Goal: Task Accomplishment & Management: Manage account settings

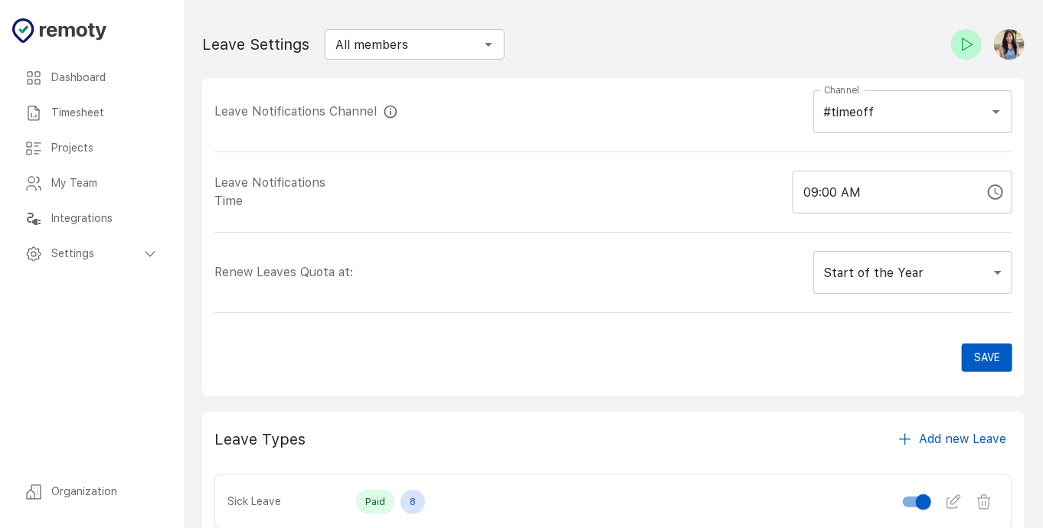
click at [96, 121] on div "Timesheet" at bounding box center [91, 113] width 159 height 35
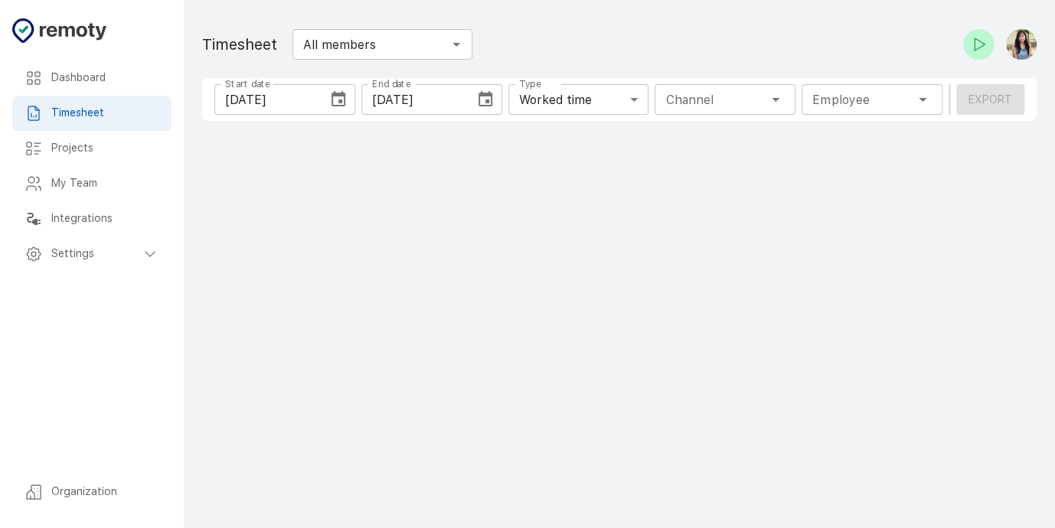
type input "1 Employee"
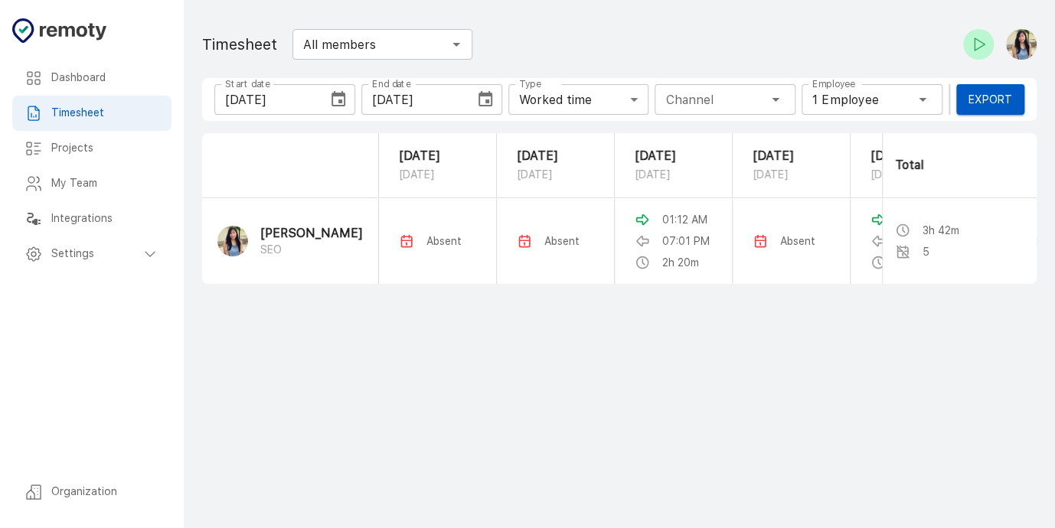
click at [254, 117] on div "Start date 09/21/2025 Start date End date 09/27/2025 End date Type Worked time …" at bounding box center [619, 99] width 834 height 43
click at [262, 102] on input "[DATE]" at bounding box center [265, 99] width 103 height 31
click at [329, 98] on icon "Choose date, selected date is Sep 21, 2025" at bounding box center [338, 99] width 18 height 18
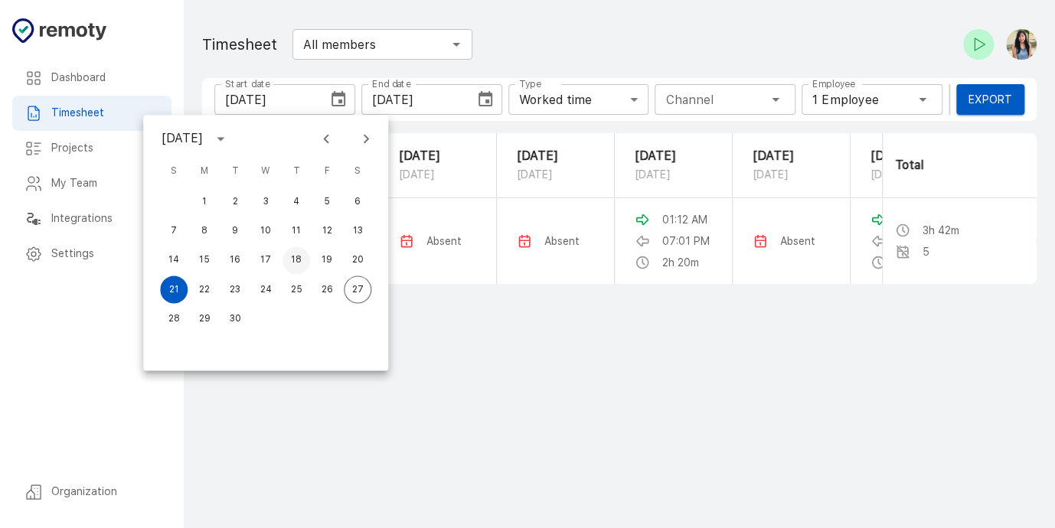
click at [300, 261] on button "18" at bounding box center [296, 261] width 28 height 28
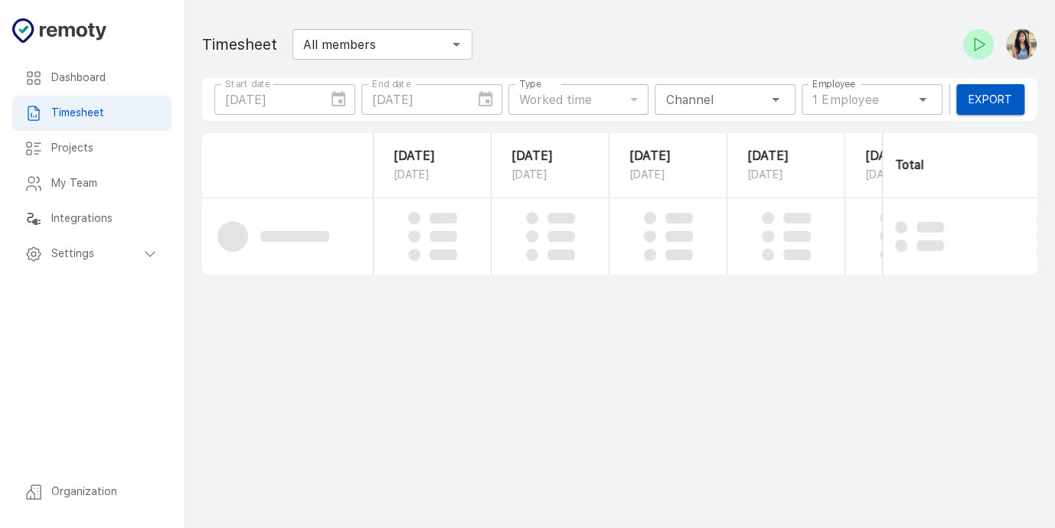
type input "[DATE]"
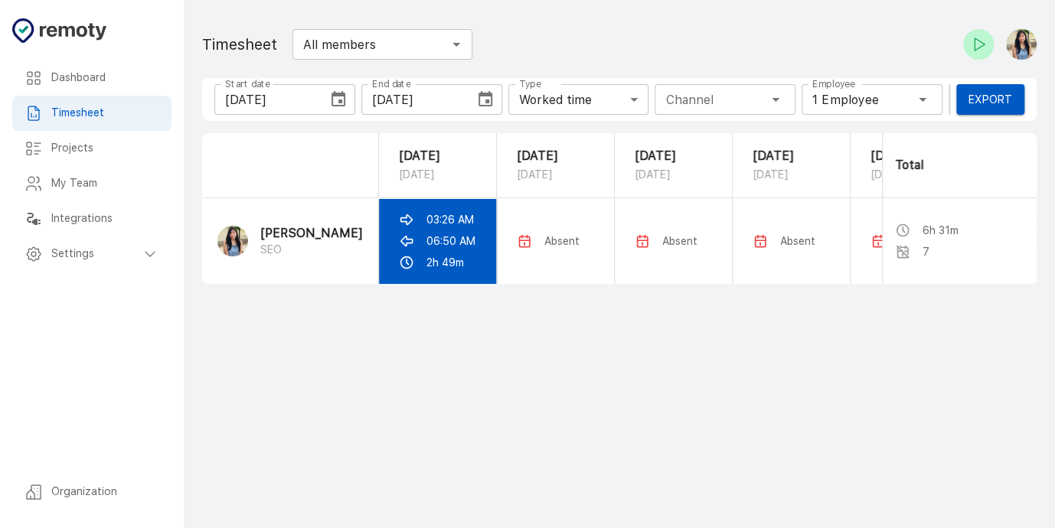
click at [413, 227] on div "03:26 AM" at bounding box center [437, 219] width 77 height 15
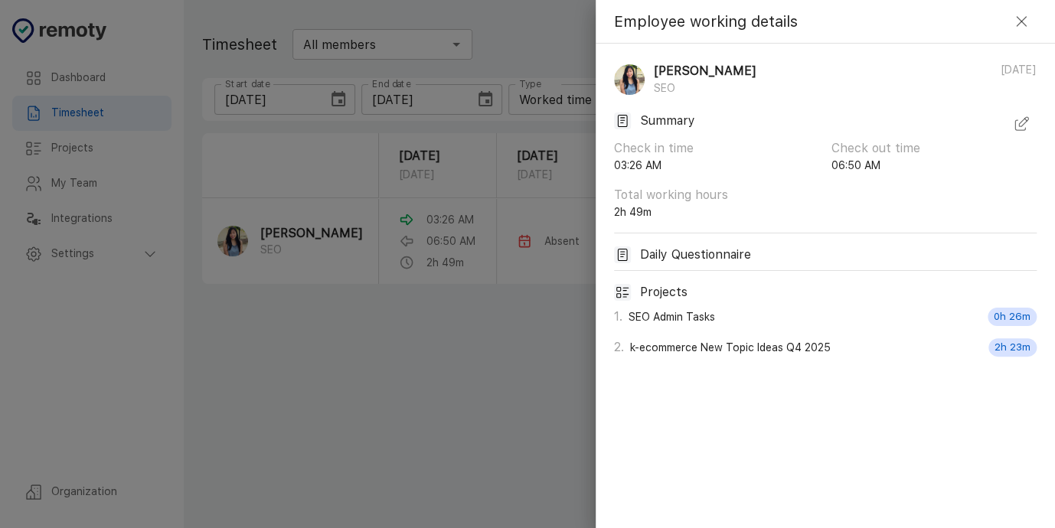
click at [1014, 120] on icon "button" at bounding box center [1021, 124] width 18 height 18
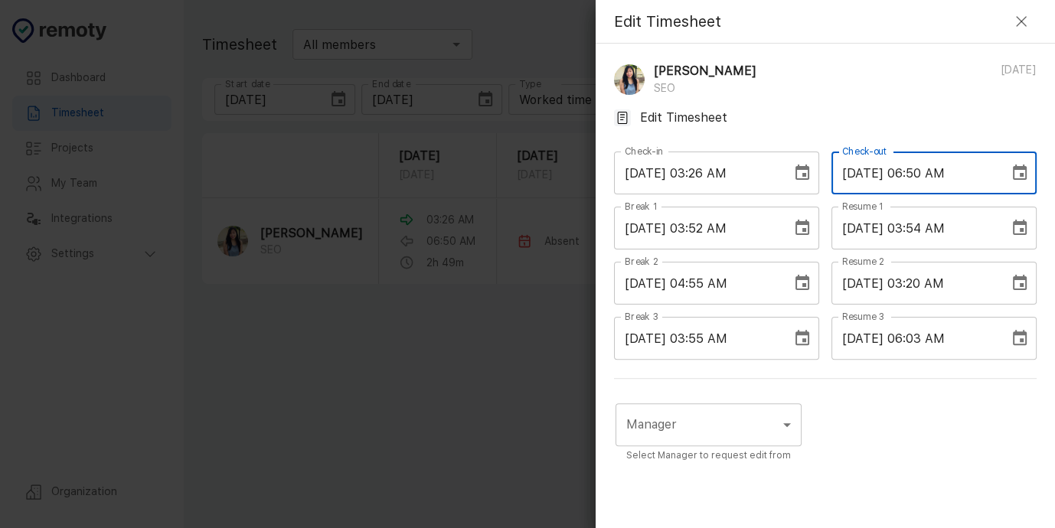
click at [919, 171] on input "[DATE] 06:50 AM" at bounding box center [914, 173] width 167 height 43
type input "09/19/2025 07:50 AM"
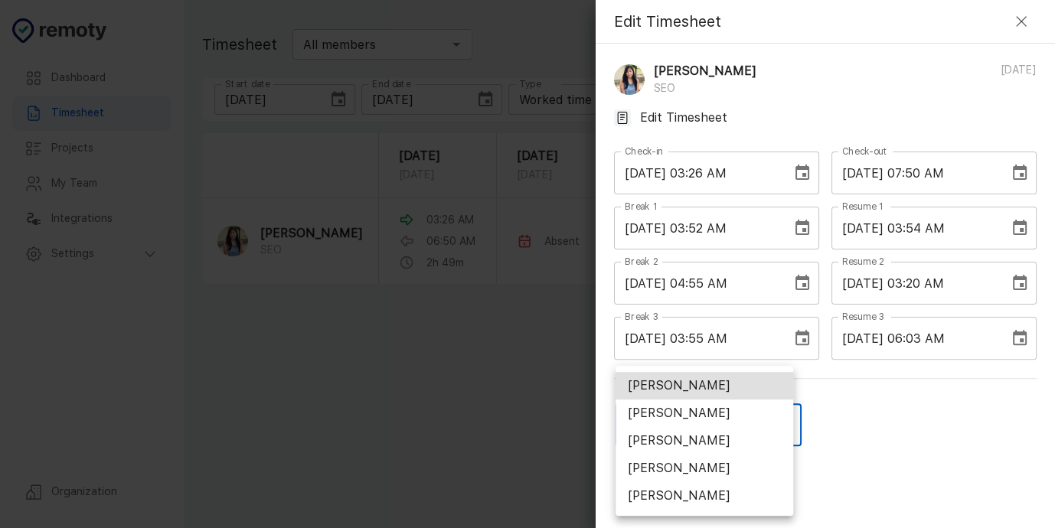
click at [710, 429] on body "Dashboard Timesheet Projects My Team Integrations Settings Organization Dashboa…" at bounding box center [527, 264] width 1055 height 528
click at [710, 473] on li "[PERSON_NAME]" at bounding box center [704, 469] width 178 height 28
type input "U01ARS6U3DX"
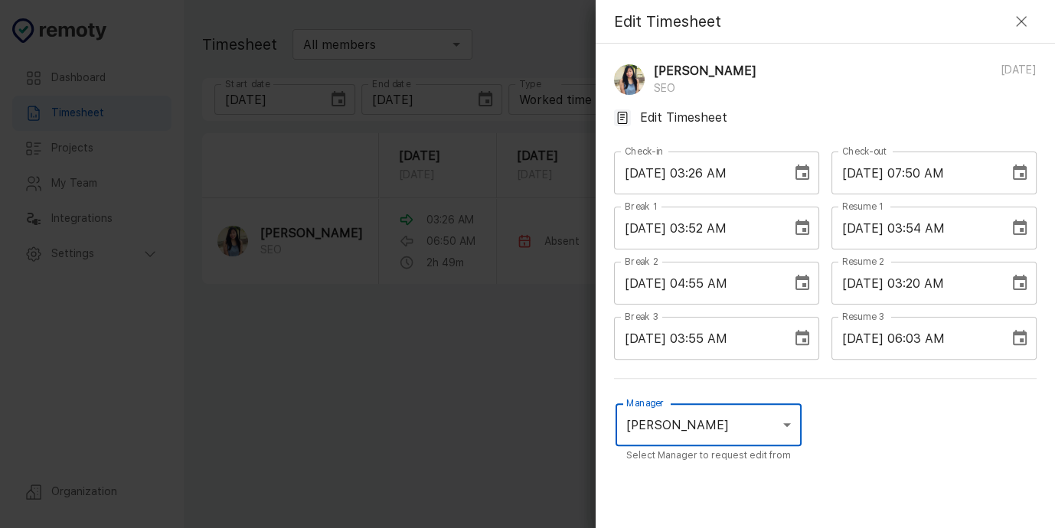
scroll to position [114, 0]
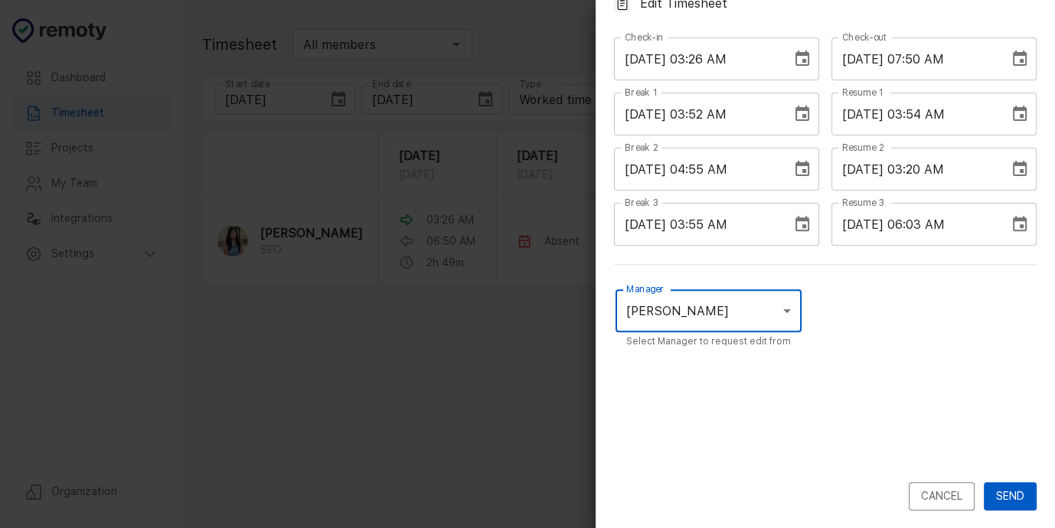
click at [1020, 495] on button "Send" at bounding box center [1010, 496] width 53 height 28
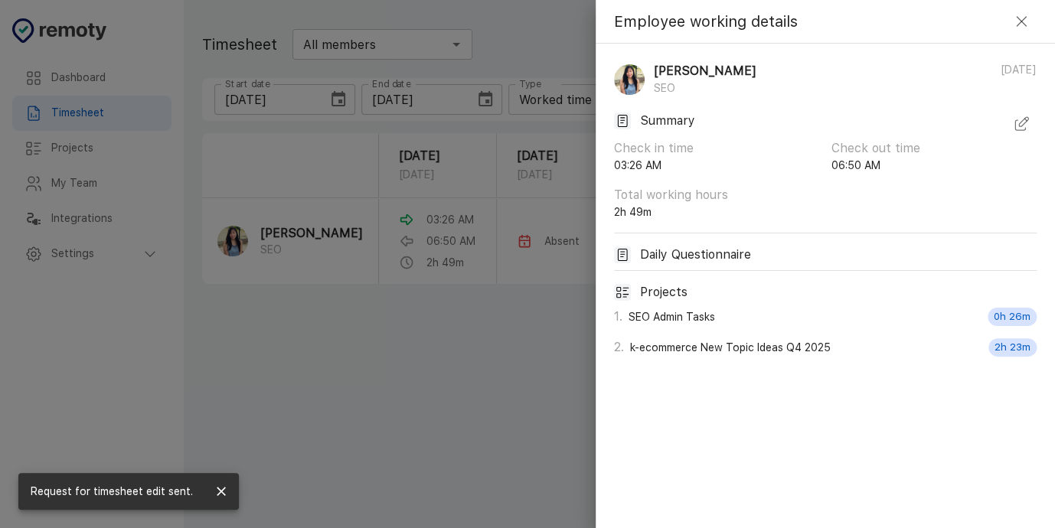
click at [1017, 19] on icon "button" at bounding box center [1021, 21] width 18 height 18
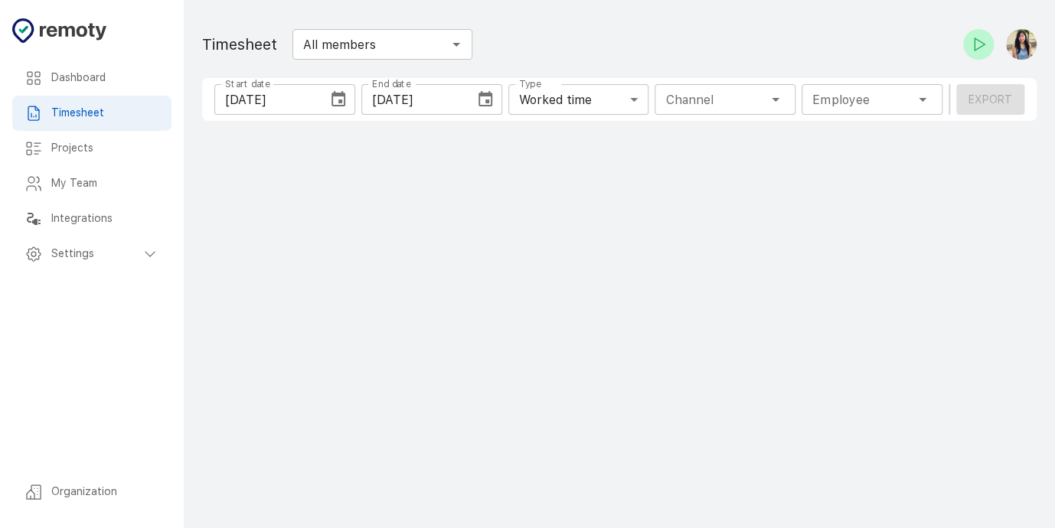
type input "1 Employee"
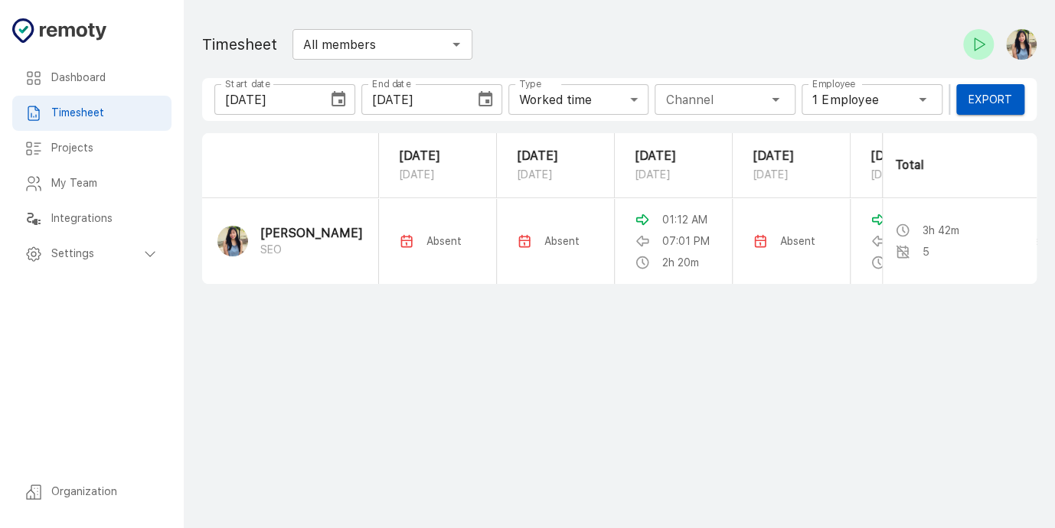
click at [249, 96] on input "[DATE]" at bounding box center [265, 99] width 103 height 31
click at [340, 100] on icon "Choose date, selected date is Sep 21, 2025" at bounding box center [338, 98] width 14 height 15
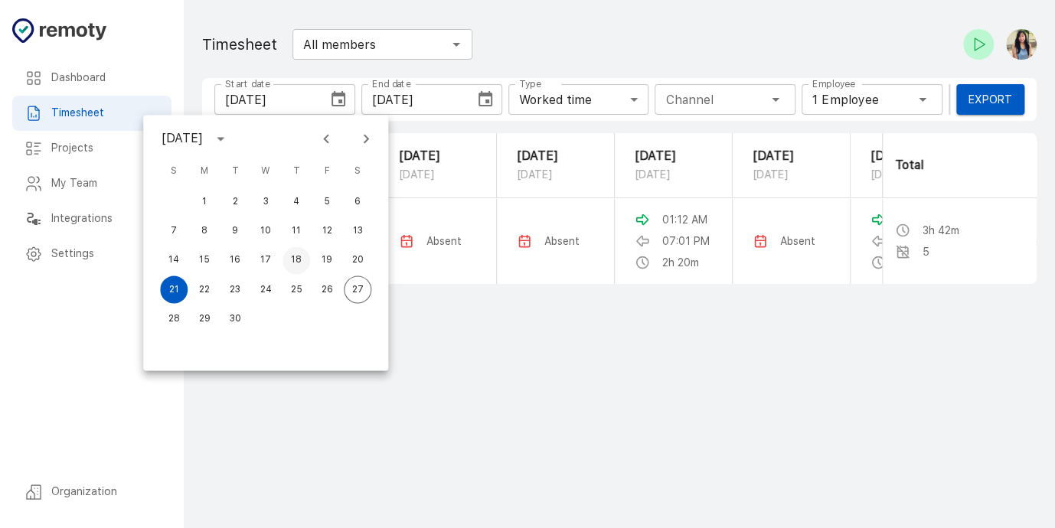
click at [300, 259] on button "18" at bounding box center [296, 261] width 28 height 28
type input "[DATE]"
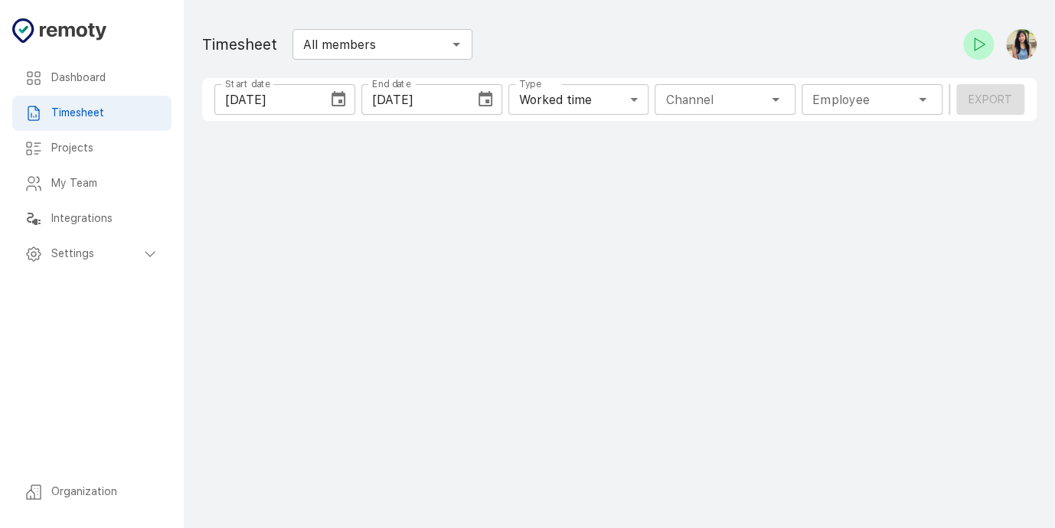
type input "1 Employee"
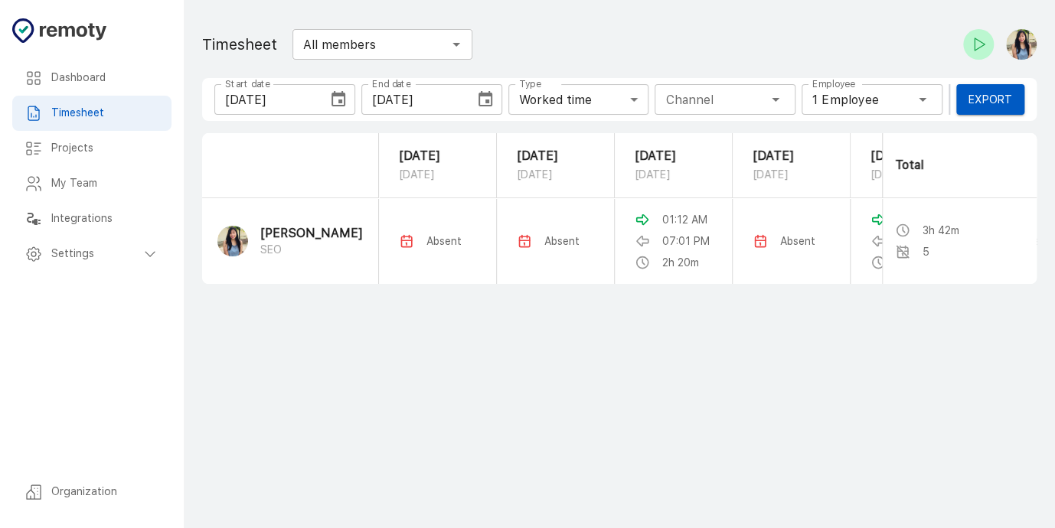
click at [266, 103] on input "[DATE]" at bounding box center [265, 99] width 103 height 31
click at [339, 98] on icon "Choose date, selected date is Sep 21, 2025" at bounding box center [338, 99] width 18 height 18
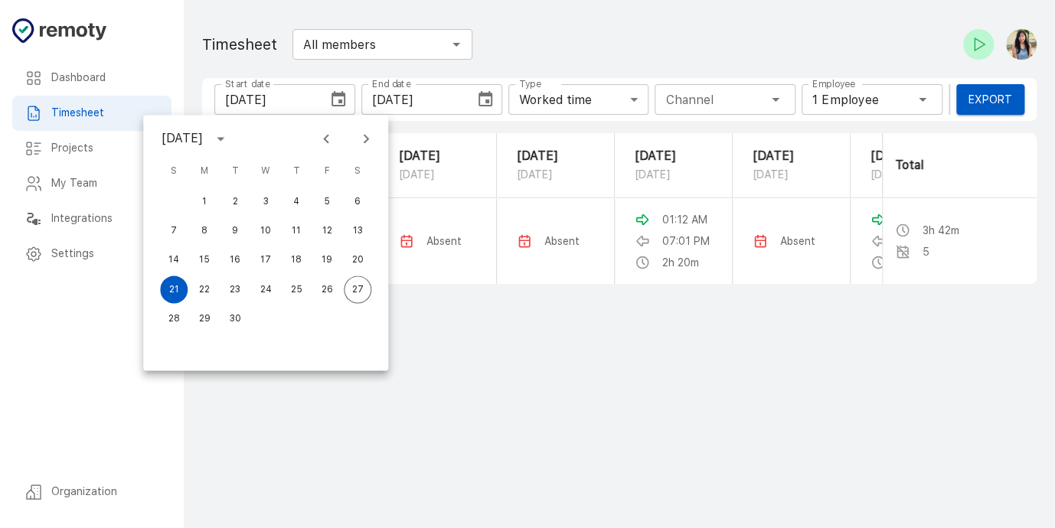
click at [327, 152] on div "September 2025 S M T W T F S 1 2 3 4 5 6 7 8 9 10 11 12 13 14 15 16 17 18 19 20…" at bounding box center [265, 243] width 245 height 256
click at [286, 263] on button "18" at bounding box center [296, 261] width 28 height 28
type input "[DATE]"
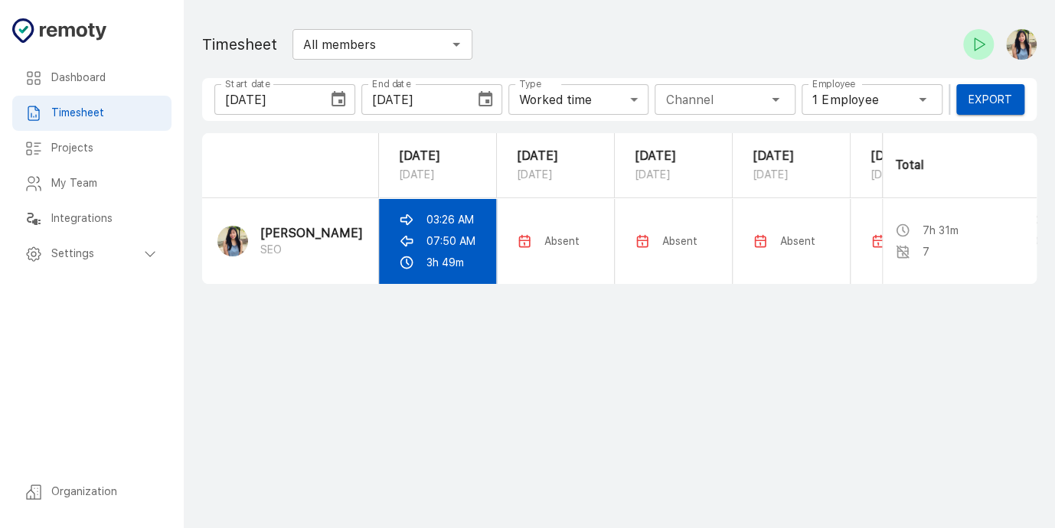
click at [446, 227] on p "03:26 AM" at bounding box center [449, 219] width 47 height 15
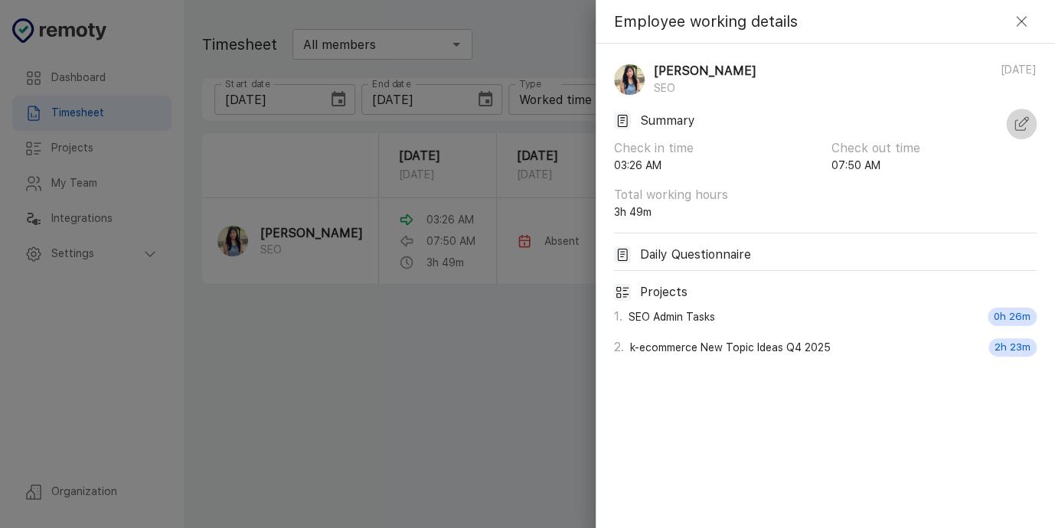
click at [1020, 117] on icon "button" at bounding box center [1021, 124] width 18 height 18
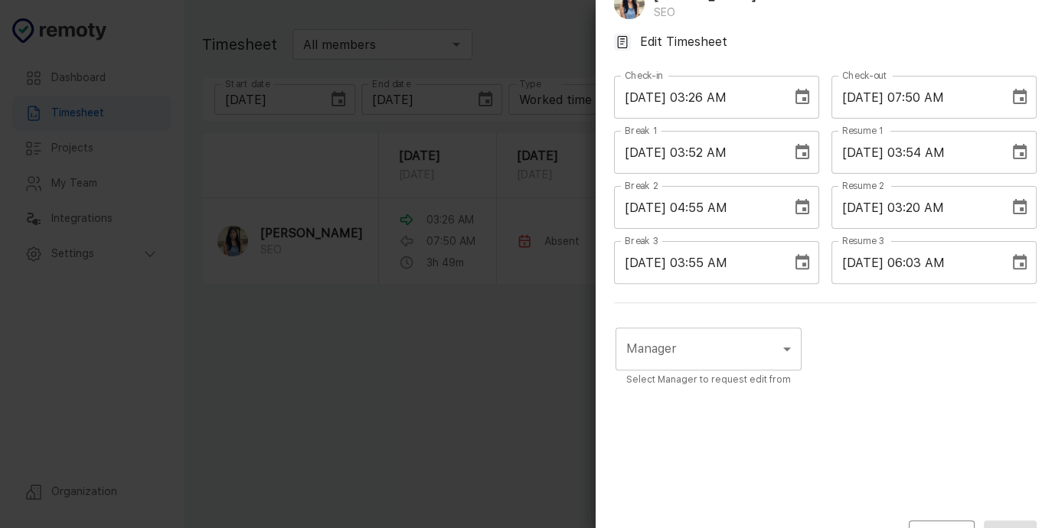
scroll to position [114, 0]
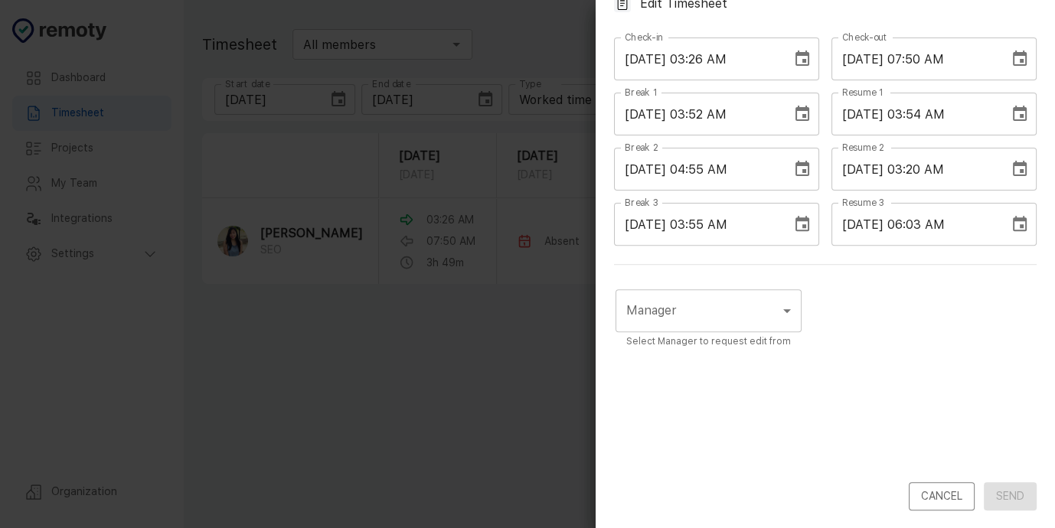
click at [958, 351] on div "Manager ​ Manager Select Manager to request edit from" at bounding box center [825, 382] width 423 height 199
click at [920, 54] on input "09/19/2025 07:50 AM" at bounding box center [914, 59] width 167 height 43
type input "09/19/2025 07:50 AM"
click at [943, 494] on button "Cancel" at bounding box center [942, 496] width 66 height 28
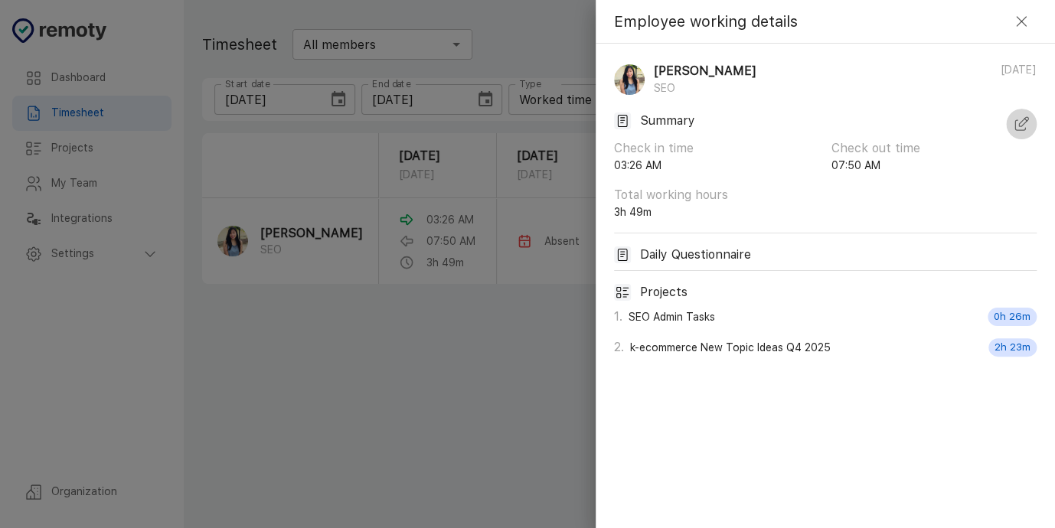
click at [1032, 118] on button "button" at bounding box center [1021, 124] width 31 height 31
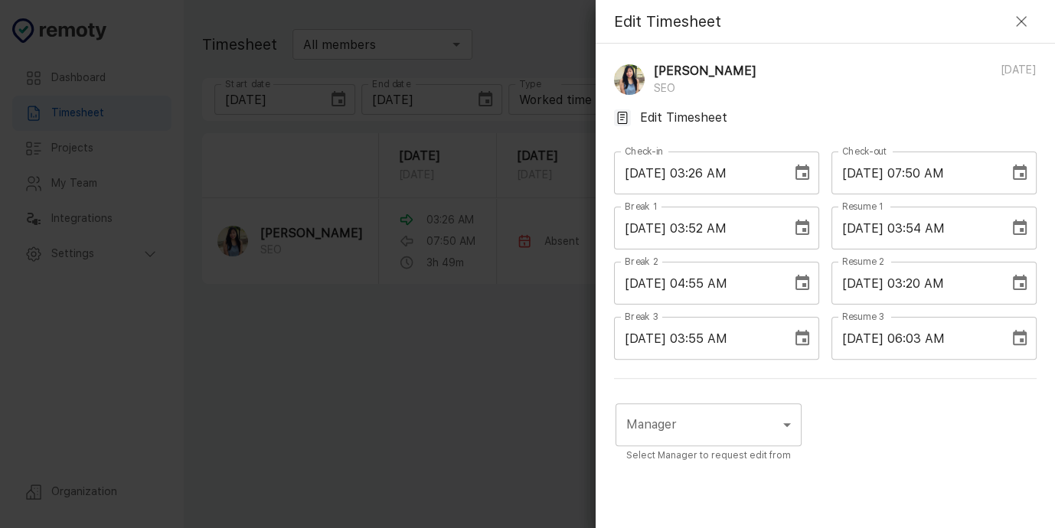
click at [920, 166] on input "09/19/2025 07:50 AM" at bounding box center [914, 173] width 167 height 43
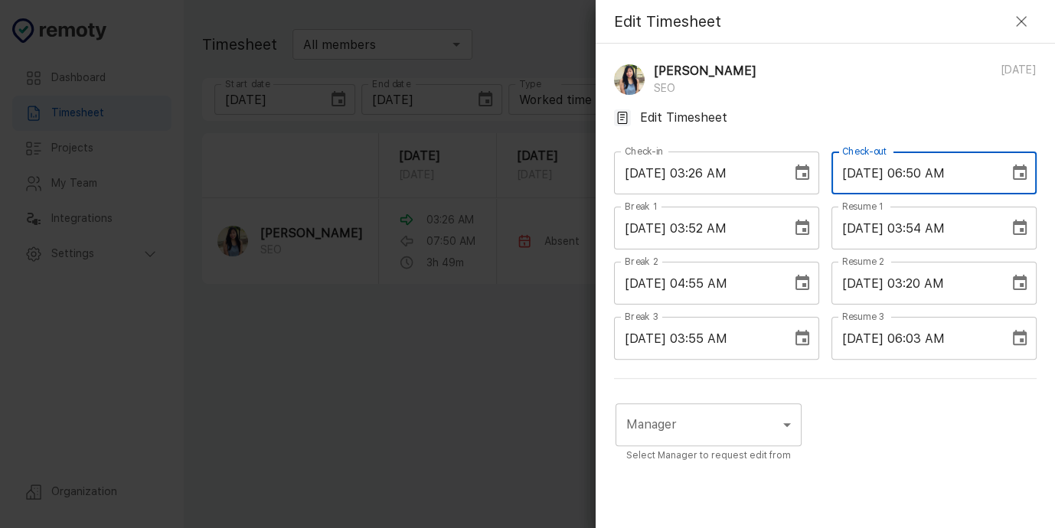
type input "[DATE] 06:50 AM"
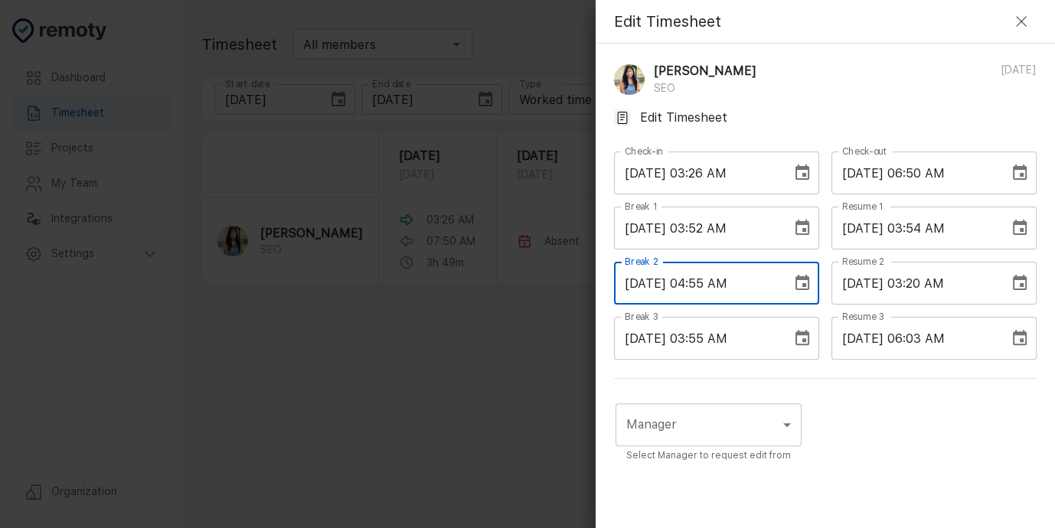
click at [703, 282] on input "09/18/2025 04:55 AM" at bounding box center [697, 283] width 167 height 43
type input "[DATE] 05:55 AM"
click at [745, 420] on body "Dashboard Timesheet Projects My Team Integrations Settings Organization Dashboa…" at bounding box center [527, 264] width 1055 height 528
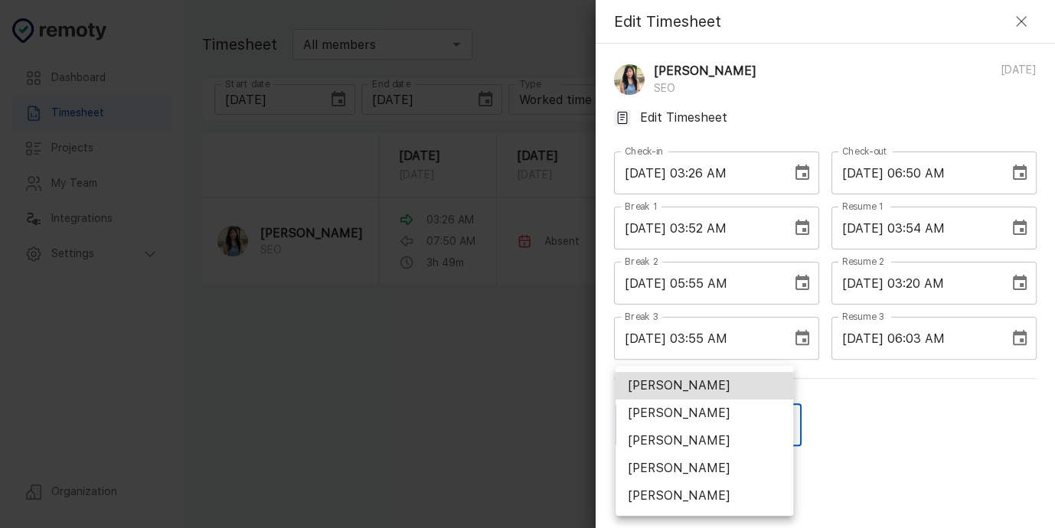
click at [726, 475] on li "[PERSON_NAME]" at bounding box center [704, 469] width 178 height 28
type input "U01ARS6U3DX"
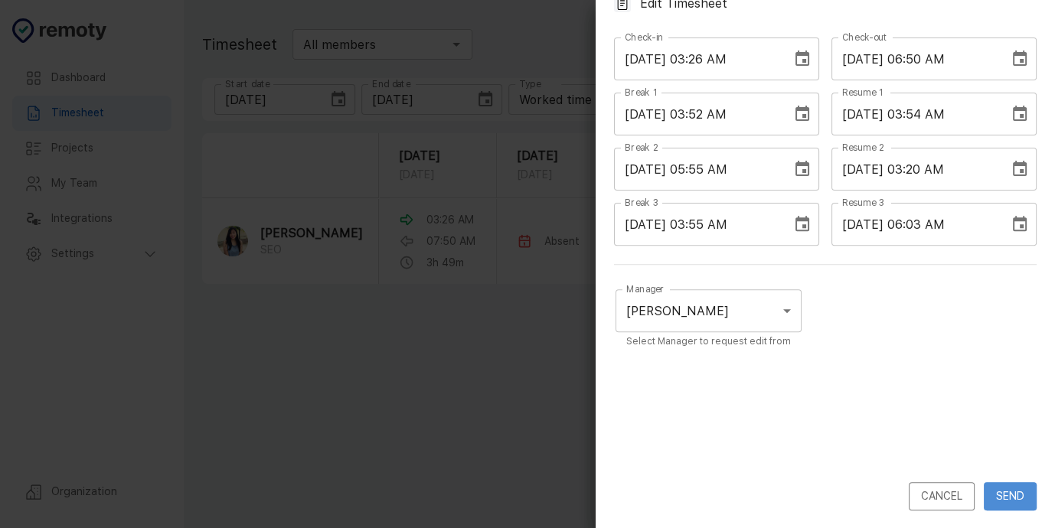
click at [993, 497] on button "Send" at bounding box center [1010, 496] width 53 height 28
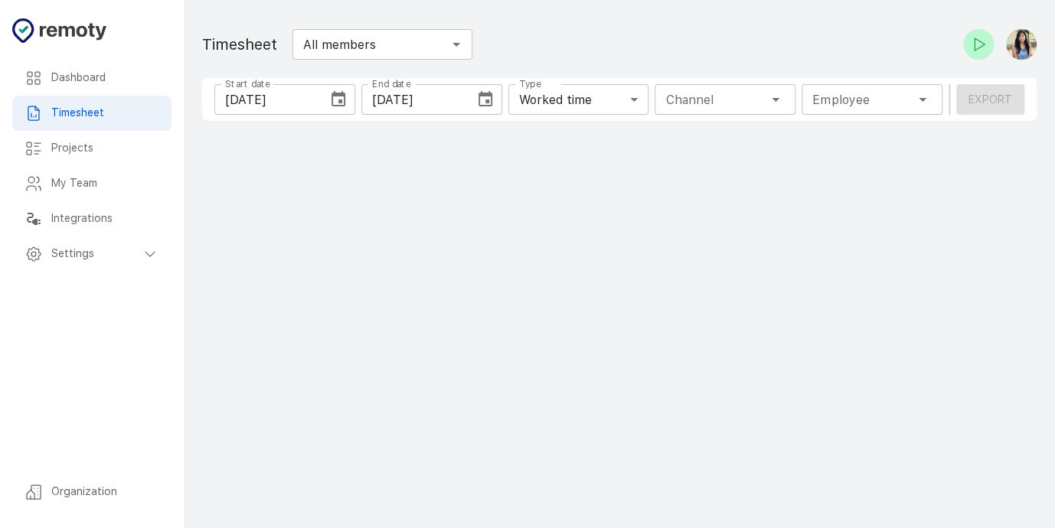
type input "1 Employee"
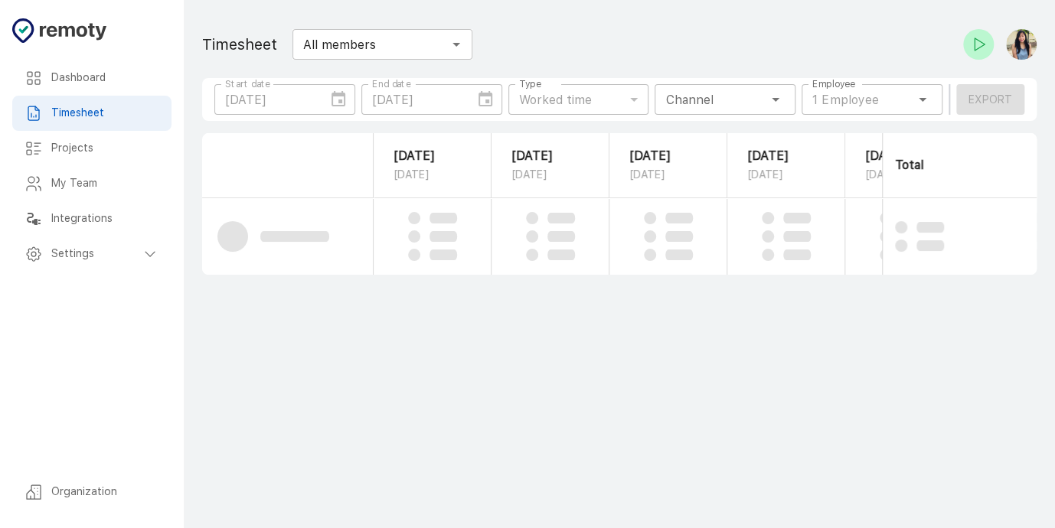
click at [337, 94] on div "[DATE] Start date" at bounding box center [284, 99] width 141 height 31
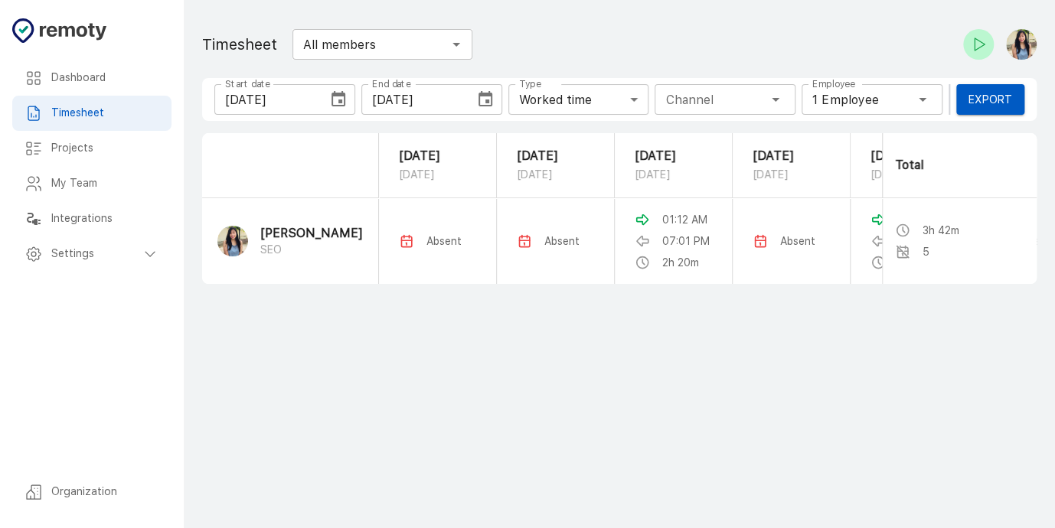
click at [338, 105] on icon "Choose date, selected date is Sep 21, 2025" at bounding box center [338, 98] width 14 height 15
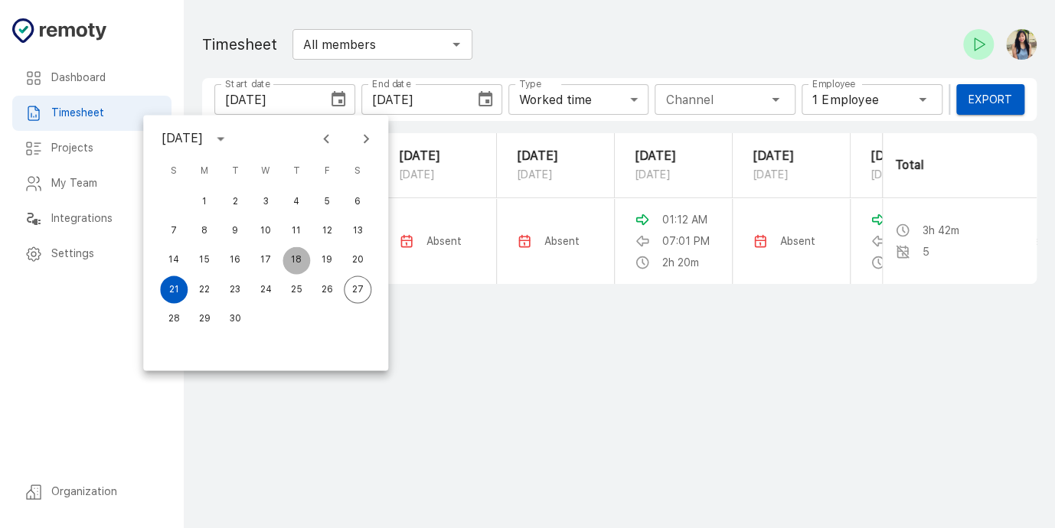
click at [296, 256] on button "18" at bounding box center [296, 261] width 28 height 28
type input "[DATE]"
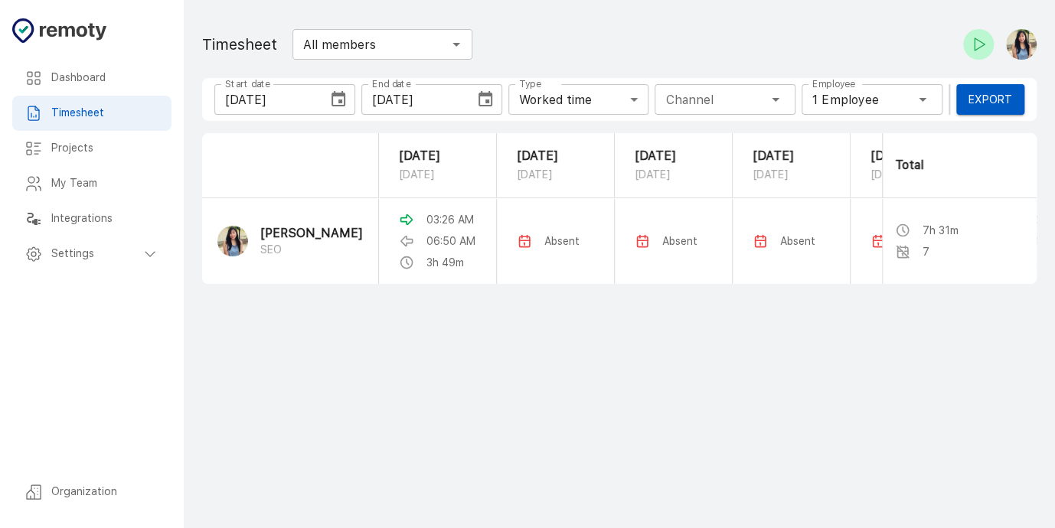
click at [625, 391] on main "Dashboard Timesheet Projects My Team Integrations Settings Organization Timeshe…" at bounding box center [619, 264] width 871 height 528
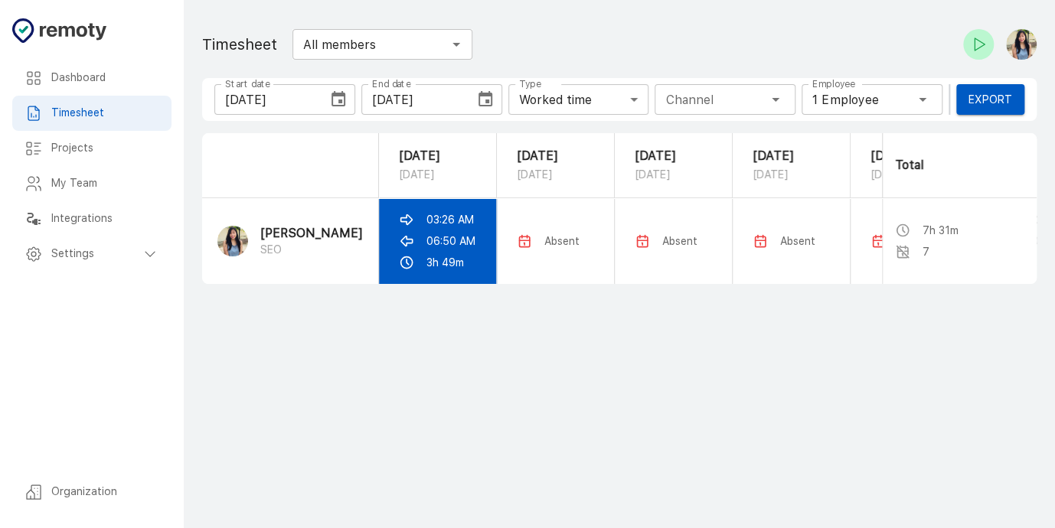
click at [444, 249] on p "06:50 AM" at bounding box center [450, 240] width 49 height 15
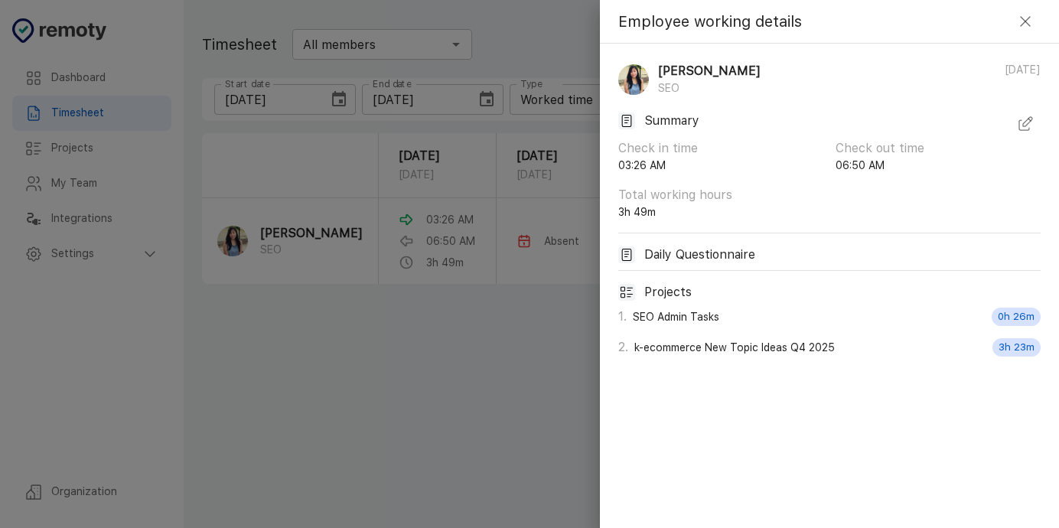
click at [1027, 21] on icon "button" at bounding box center [1026, 21] width 18 height 18
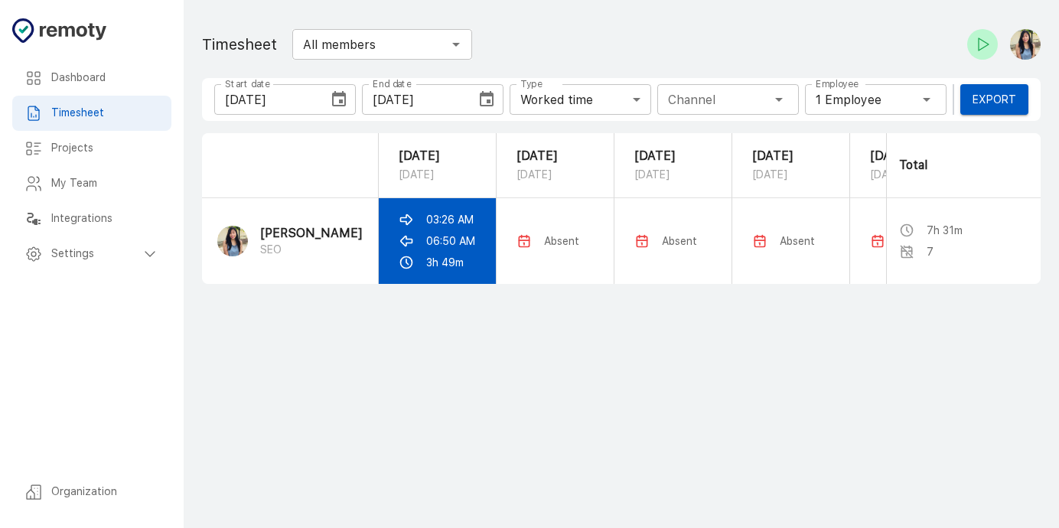
click at [426, 227] on p "03:26 AM" at bounding box center [449, 219] width 47 height 15
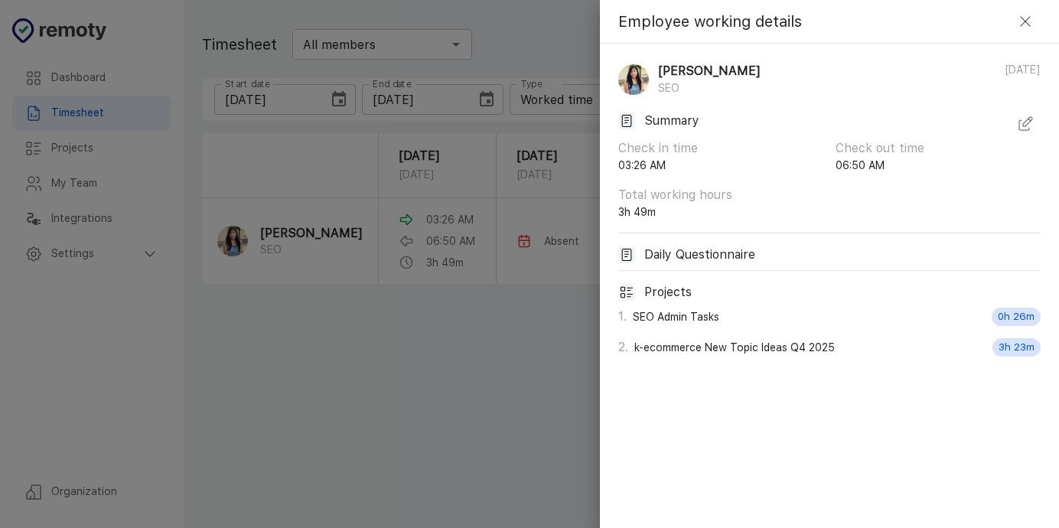
click at [1030, 123] on icon "button" at bounding box center [1026, 124] width 18 height 18
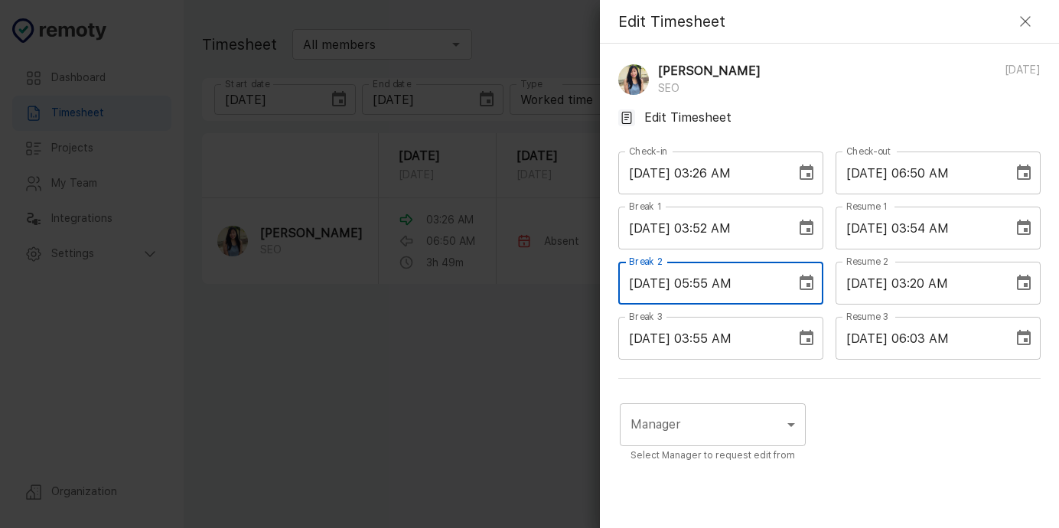
click at [713, 282] on input "[DATE] 05:55 AM" at bounding box center [702, 283] width 167 height 43
drag, startPoint x: 731, startPoint y: 285, endPoint x: 722, endPoint y: 282, distance: 9.5
click at [722, 282] on input "[DATE] 06:20 AM" at bounding box center [702, 283] width 167 height 43
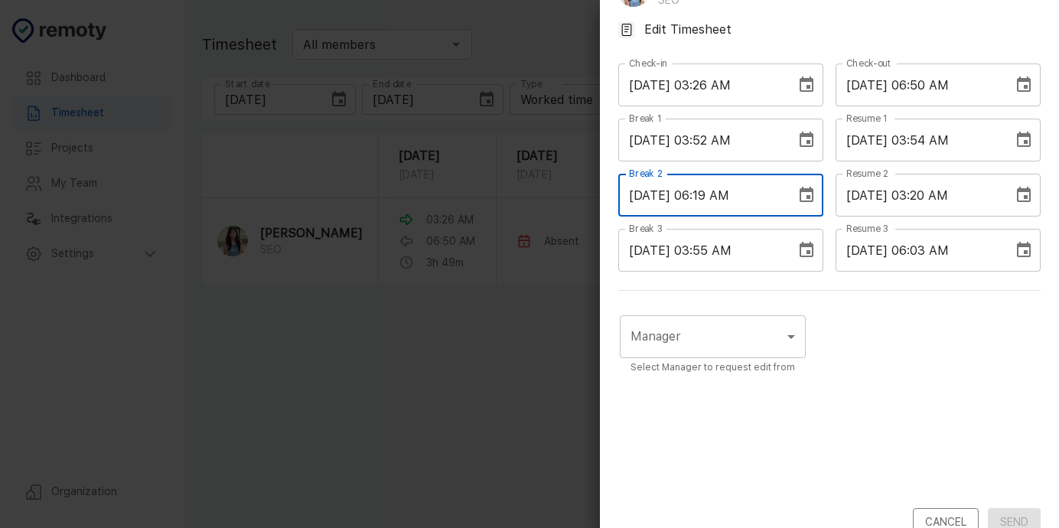
scroll to position [114, 0]
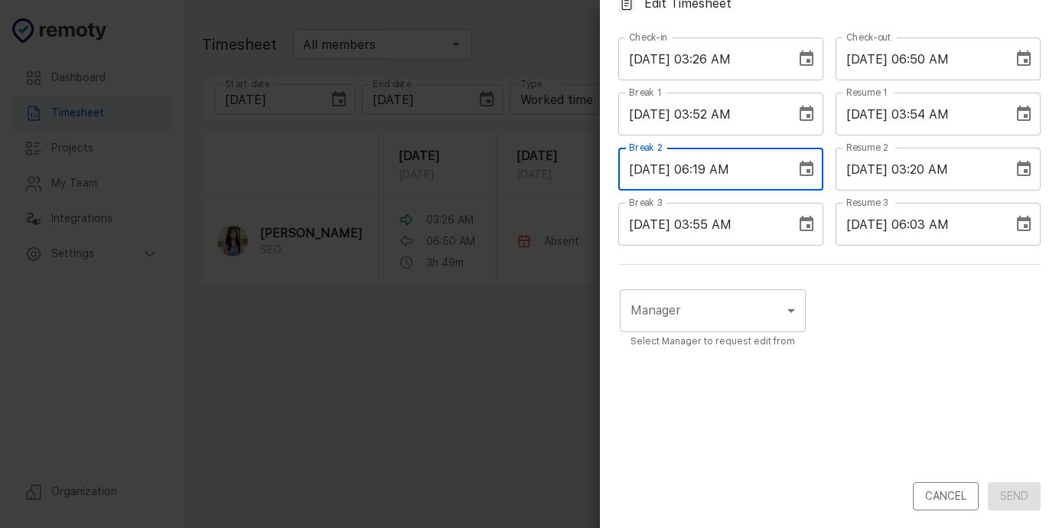
type input "[DATE] 06:19 AM"
click at [742, 319] on body "Dashboard Timesheet Projects My Team Integrations Settings Organization Dashboa…" at bounding box center [529, 264] width 1059 height 528
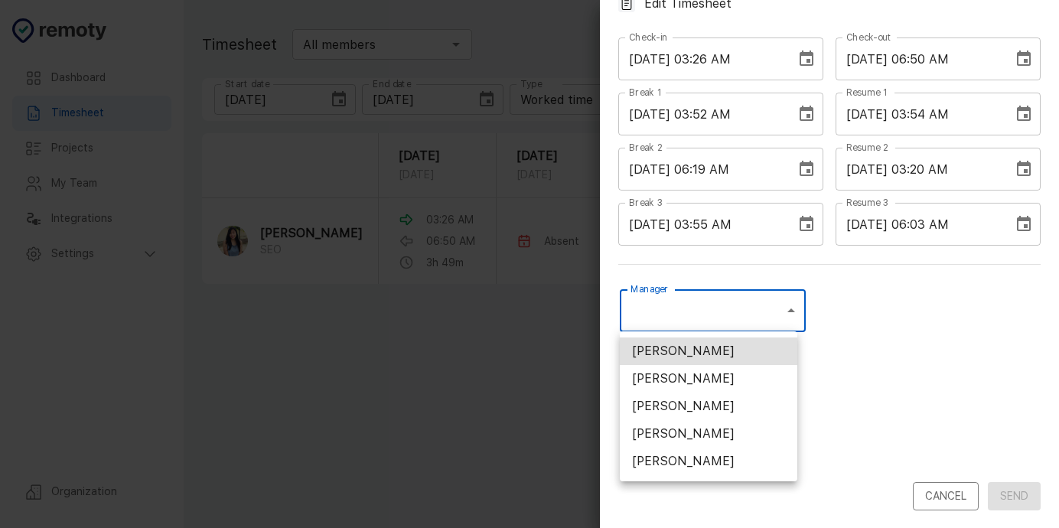
click at [723, 436] on li "[PERSON_NAME]" at bounding box center [709, 434] width 178 height 28
type input "U01ARS6U3DX"
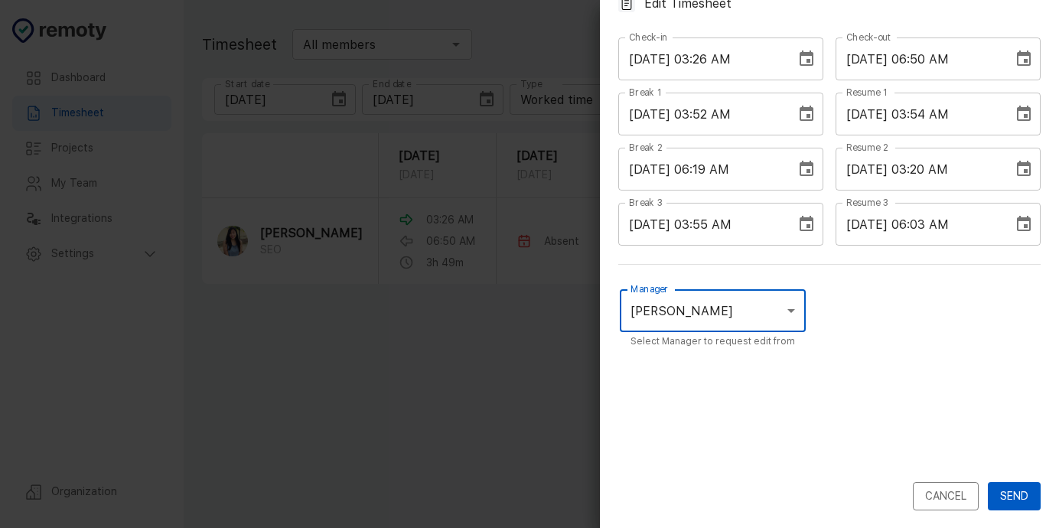
click at [998, 494] on button "Send" at bounding box center [1014, 496] width 53 height 28
